Goal: Task Accomplishment & Management: Use online tool/utility

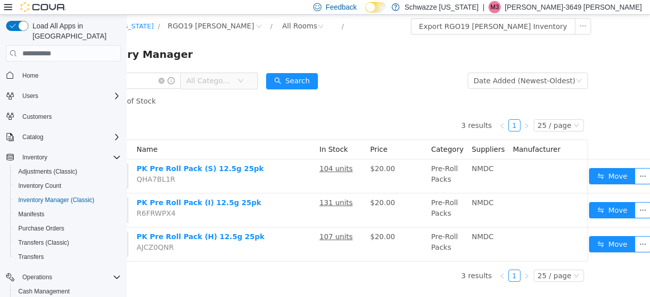
scroll to position [8, 0]
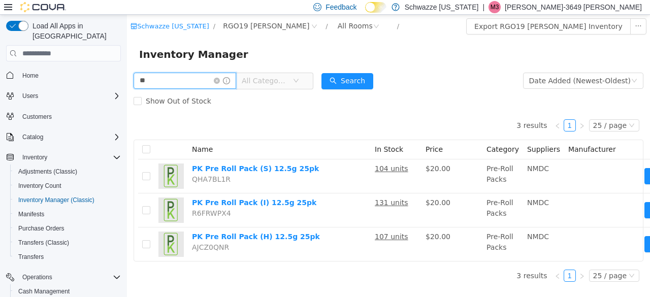
click at [164, 74] on input "**" at bounding box center [185, 81] width 103 height 16
type input "**********"
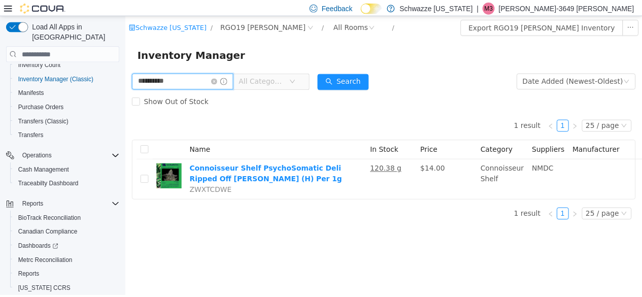
scroll to position [137, 0]
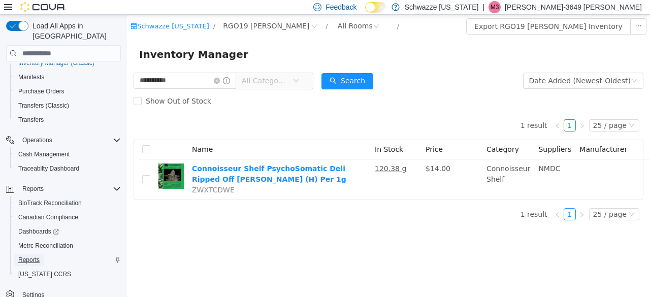
click at [39, 256] on span "Reports" at bounding box center [28, 260] width 21 height 8
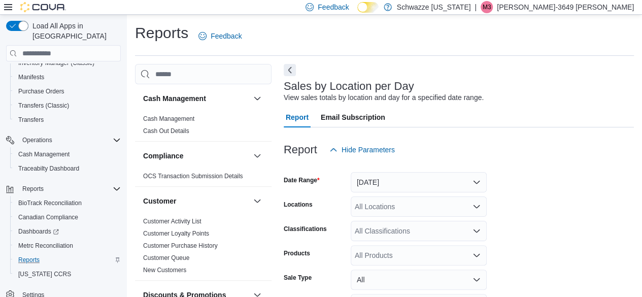
scroll to position [23, 0]
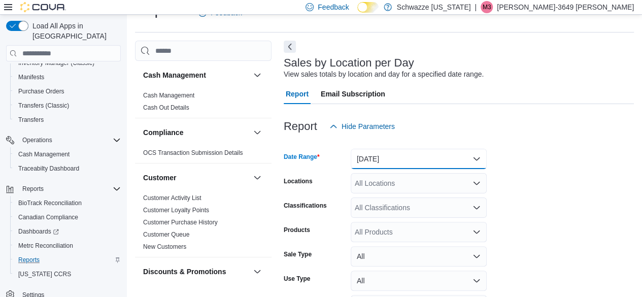
click at [477, 158] on button "[DATE]" at bounding box center [419, 159] width 136 height 20
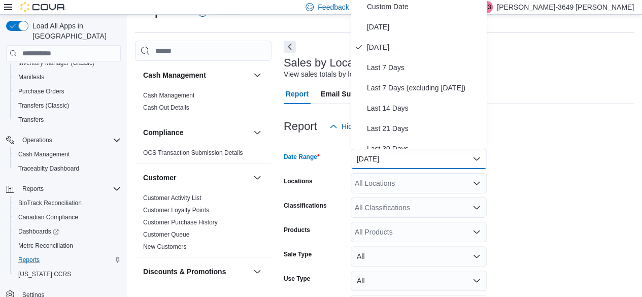
scroll to position [20, 0]
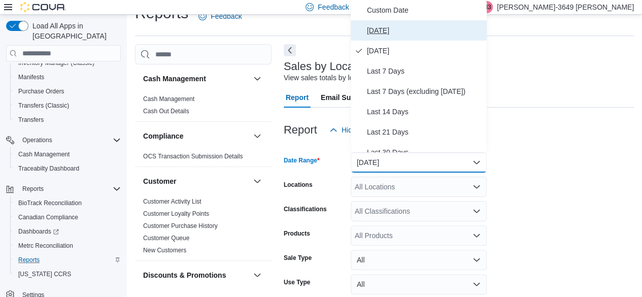
click at [392, 31] on span "[DATE]" at bounding box center [425, 30] width 116 height 12
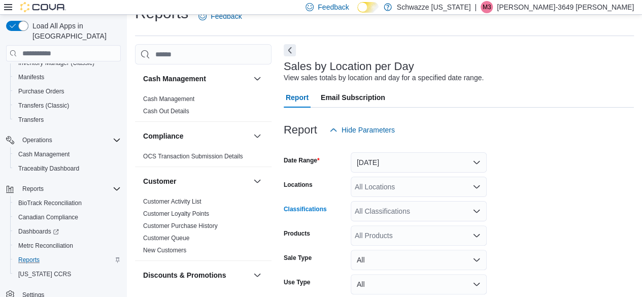
click at [472, 210] on div "All Classifications" at bounding box center [419, 211] width 136 height 20
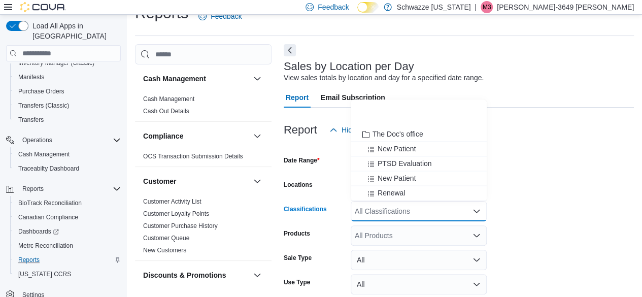
scroll to position [899, 0]
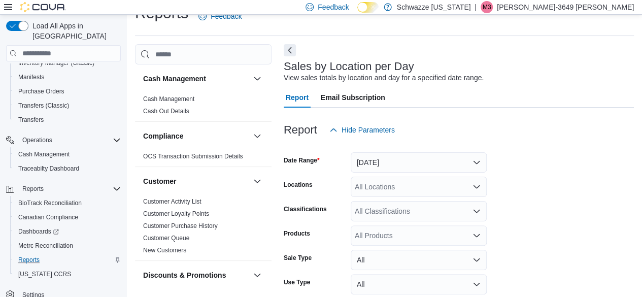
click at [552, 174] on form "Date Range [DATE] Locations All Locations Classifications All Classifications P…" at bounding box center [459, 243] width 350 height 207
click at [477, 185] on icon "Open list of options" at bounding box center [477, 187] width 8 height 8
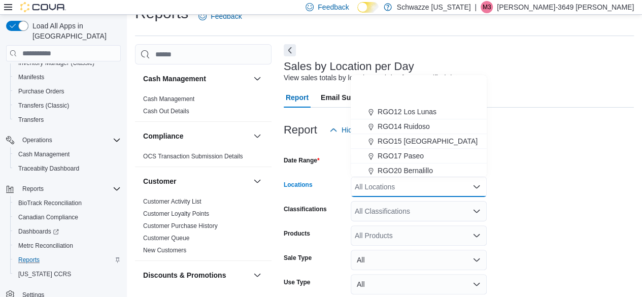
scroll to position [502, 0]
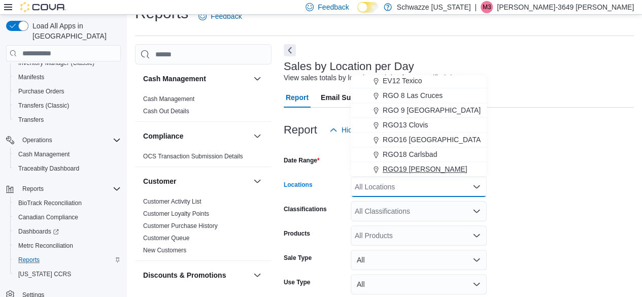
click at [429, 171] on div "RGO19 [PERSON_NAME]" at bounding box center [419, 169] width 124 height 10
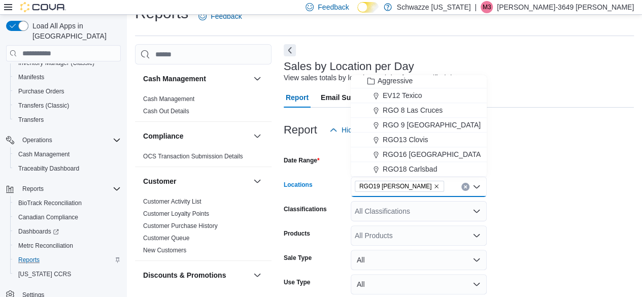
scroll to position [487, 0]
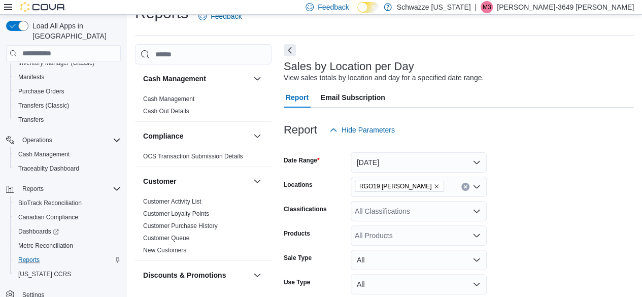
click at [540, 199] on form "Date Range [DATE] Locations RGO19 [PERSON_NAME] Classifications All Classificat…" at bounding box center [459, 243] width 350 height 207
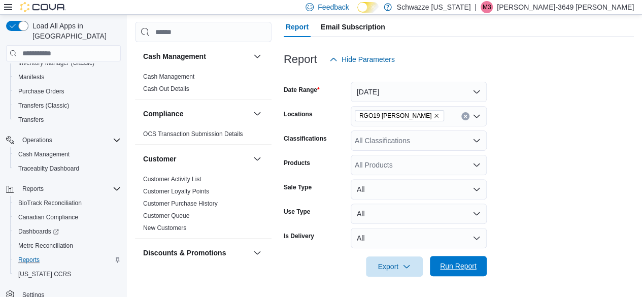
click at [470, 272] on span "Run Report" at bounding box center [458, 266] width 45 height 20
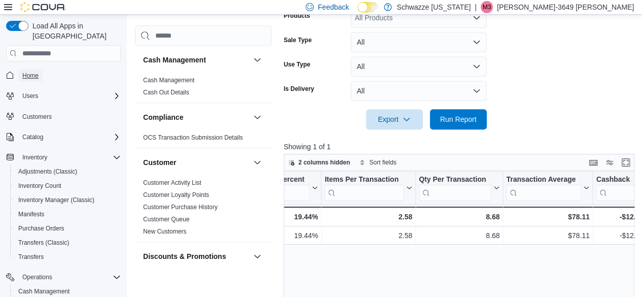
click at [32, 72] on span "Home" at bounding box center [30, 76] width 16 height 8
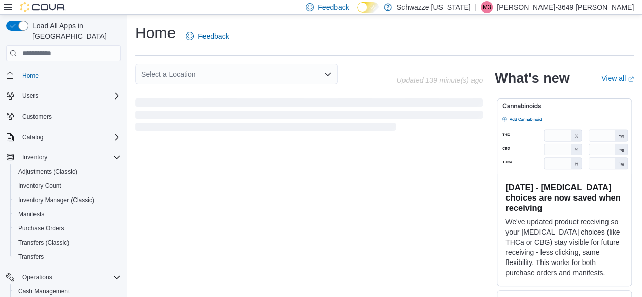
click at [327, 73] on icon "Open list of options" at bounding box center [328, 74] width 8 height 8
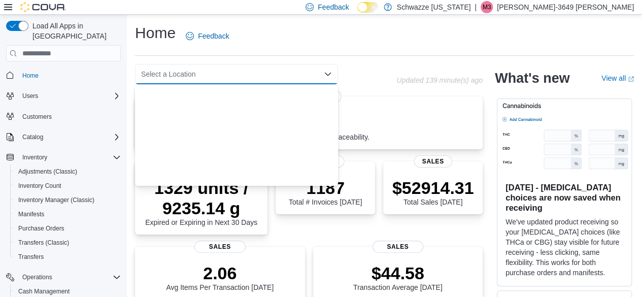
scroll to position [502, 0]
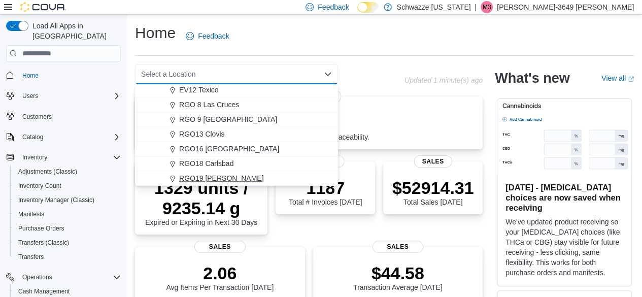
click at [223, 176] on span "RGO19 [PERSON_NAME]" at bounding box center [221, 178] width 85 height 10
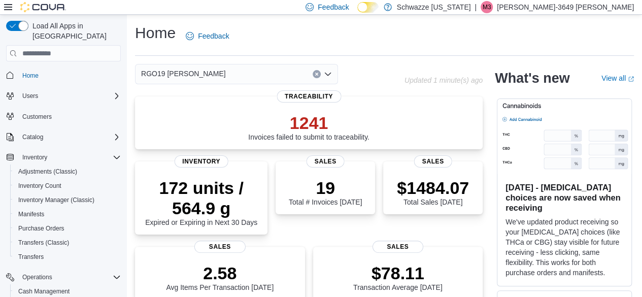
click at [316, 72] on icon "Clear input" at bounding box center [317, 74] width 4 height 4
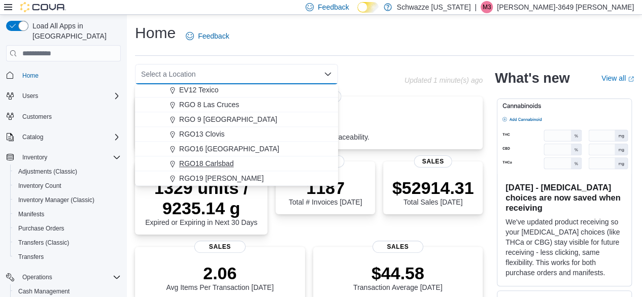
click at [228, 164] on span "RGO18 Carlsbad" at bounding box center [206, 163] width 54 height 10
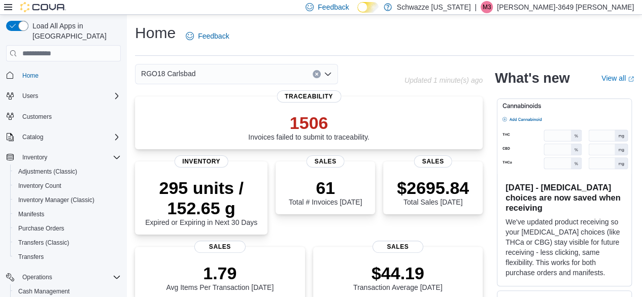
click at [317, 73] on icon "Clear input" at bounding box center [317, 74] width 4 height 4
